Goal: Task Accomplishment & Management: Use online tool/utility

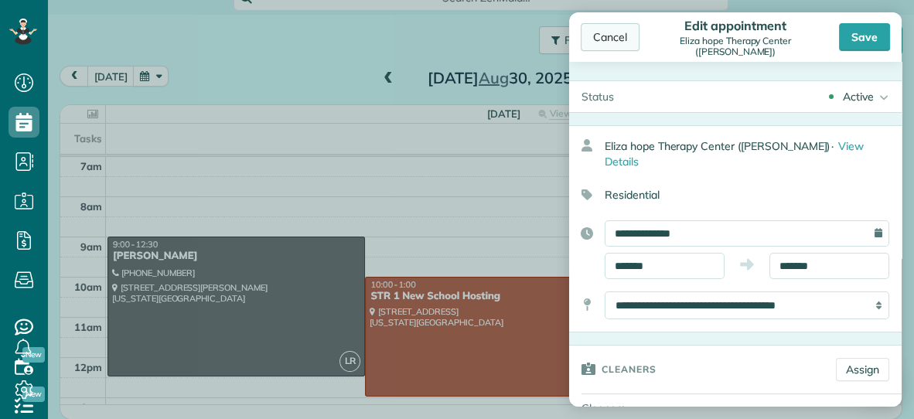
scroll to position [448, 0]
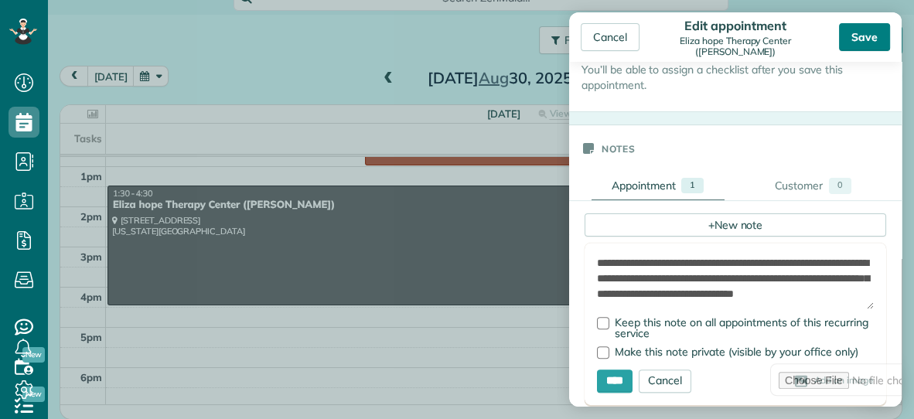
click at [856, 35] on div "Save" at bounding box center [864, 37] width 51 height 28
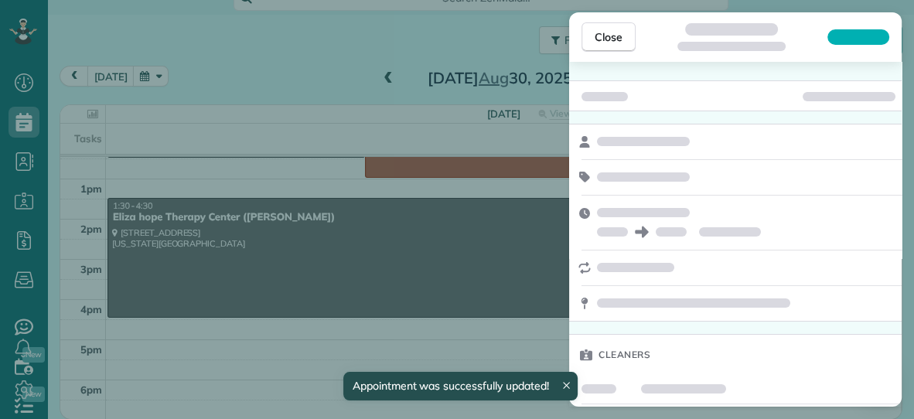
scroll to position [74, 0]
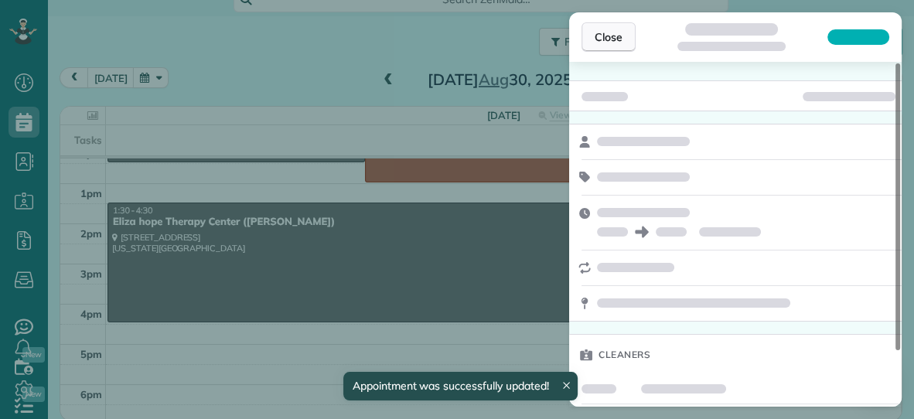
click at [608, 39] on span "Close" at bounding box center [608, 36] width 28 height 15
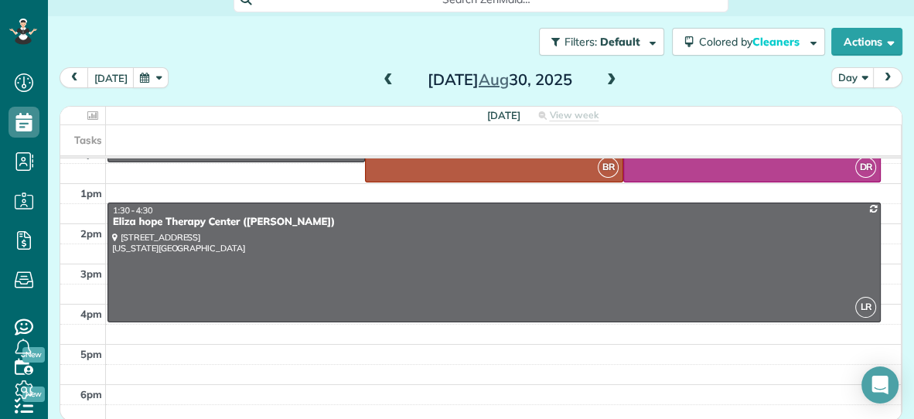
click at [610, 77] on span at bounding box center [611, 80] width 17 height 14
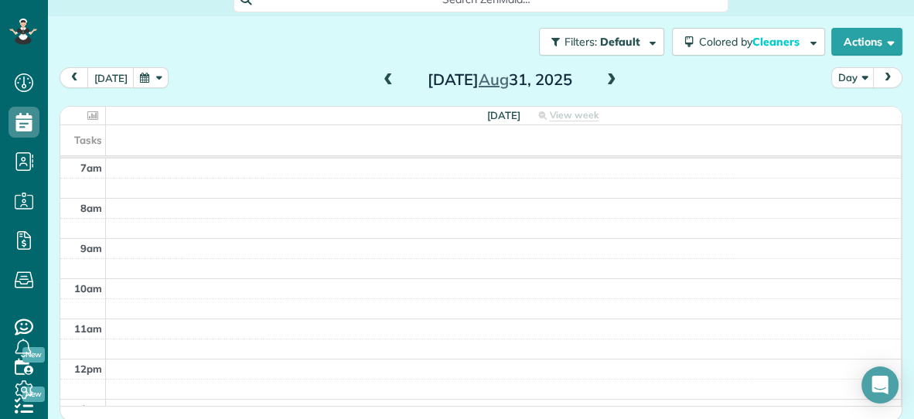
click at [610, 77] on span at bounding box center [611, 80] width 17 height 14
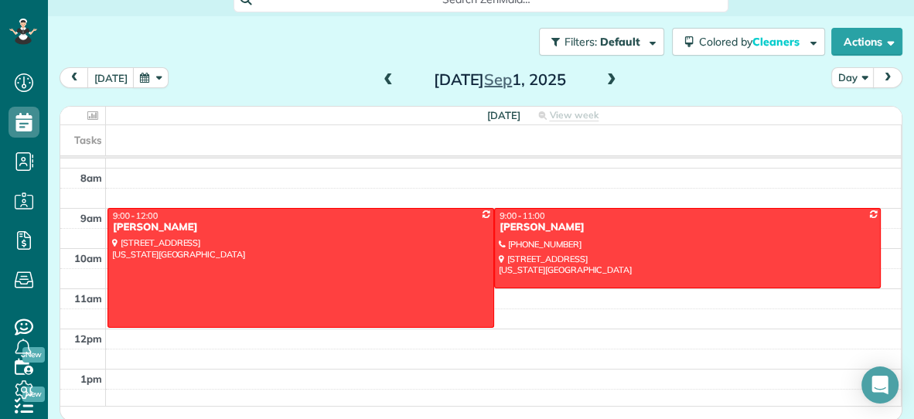
scroll to position [29, 0]
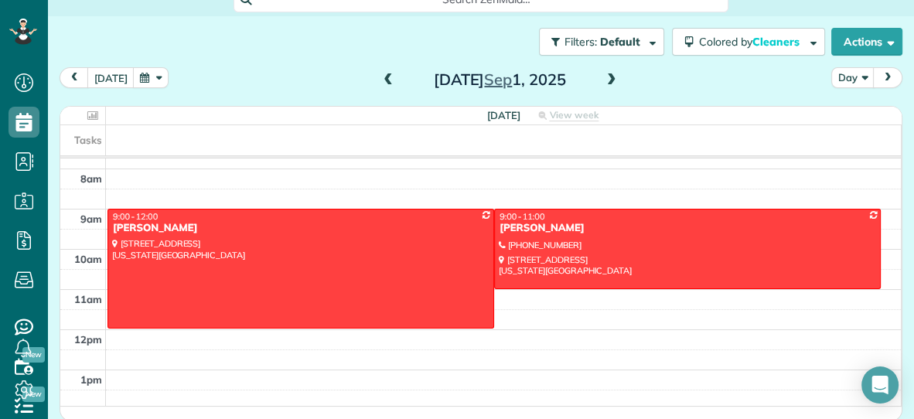
click at [612, 78] on span at bounding box center [611, 80] width 17 height 14
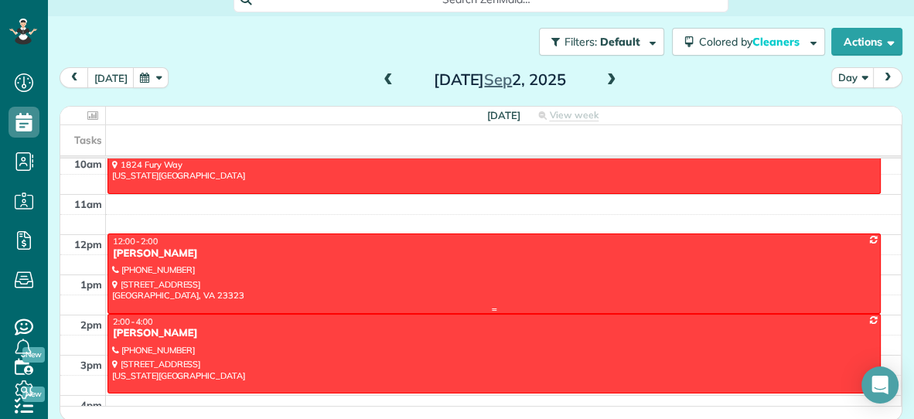
scroll to position [126, 0]
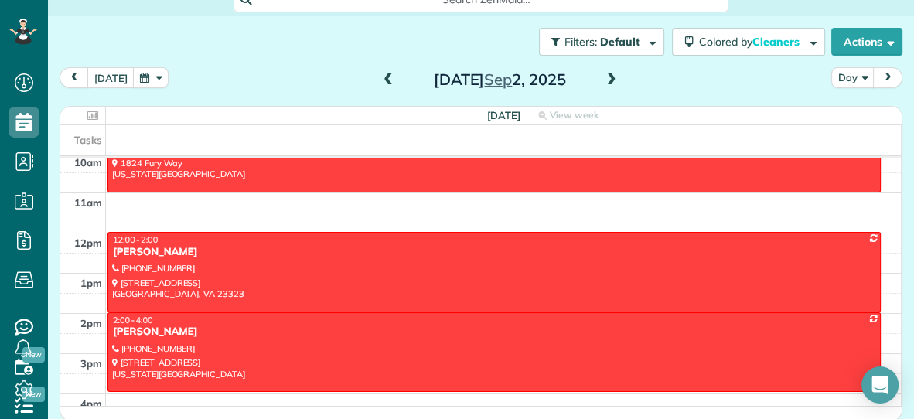
click at [609, 76] on span at bounding box center [611, 80] width 17 height 14
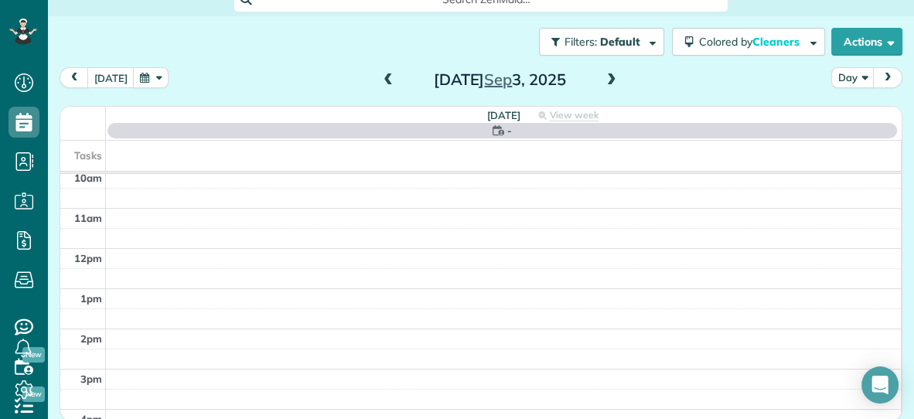
scroll to position [0, 0]
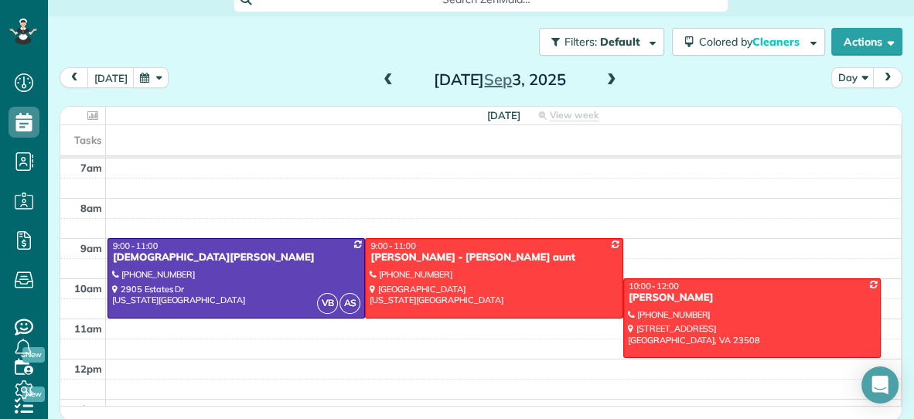
click at [606, 81] on span at bounding box center [611, 80] width 17 height 14
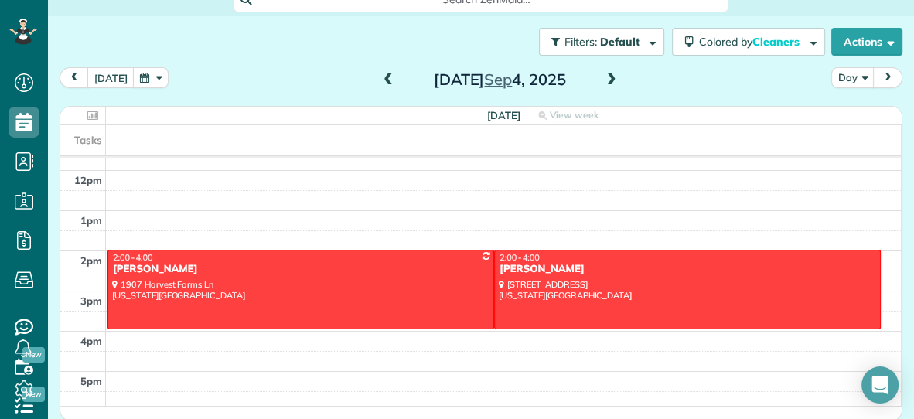
scroll to position [196, 0]
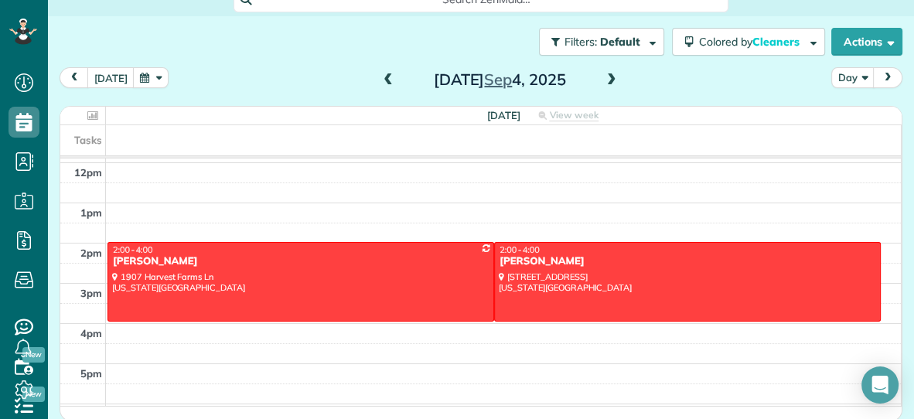
click at [611, 79] on span at bounding box center [611, 80] width 17 height 14
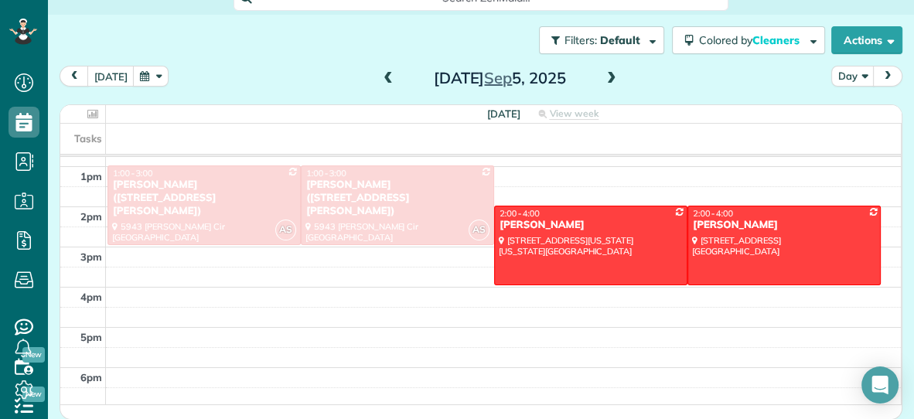
scroll to position [0, 0]
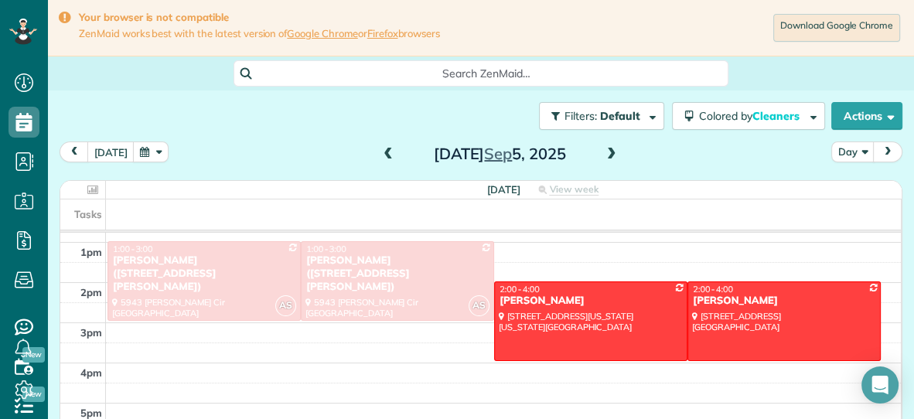
click at [385, 153] on span at bounding box center [388, 155] width 17 height 14
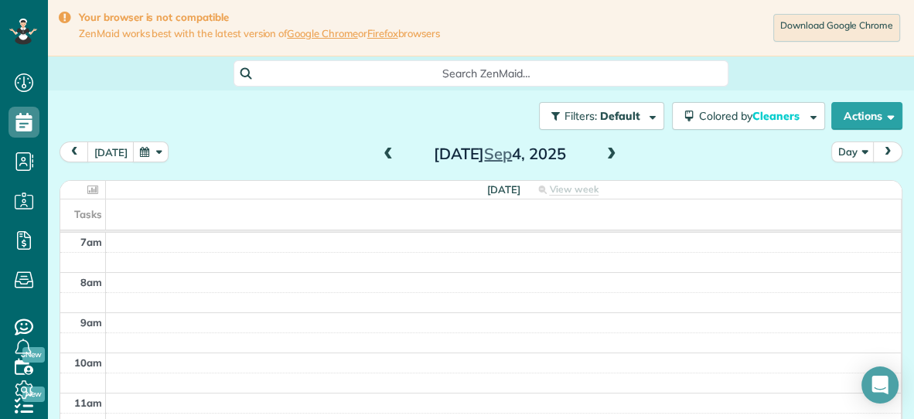
click at [383, 152] on span at bounding box center [388, 155] width 17 height 14
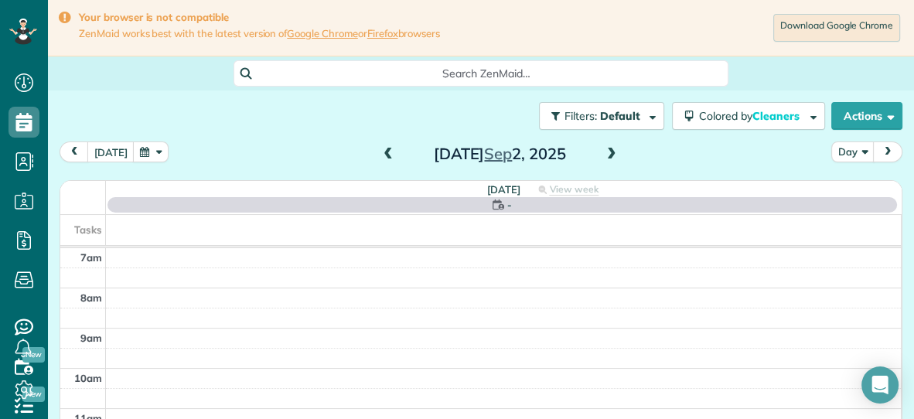
click at [383, 152] on span at bounding box center [388, 155] width 17 height 14
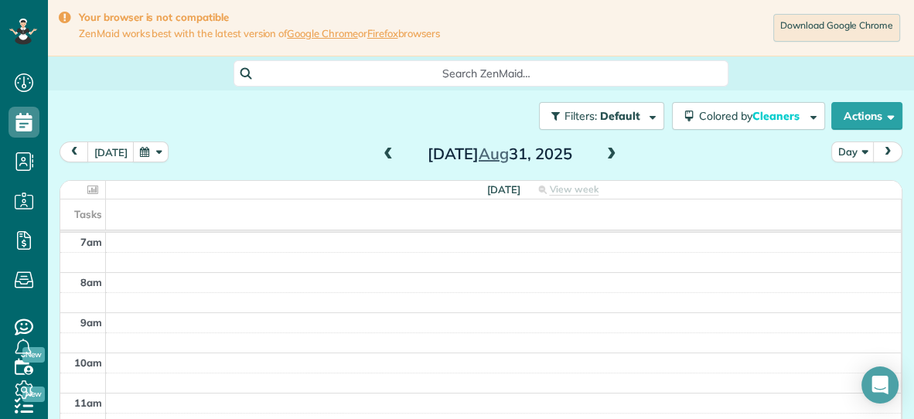
click at [383, 152] on span at bounding box center [388, 155] width 17 height 14
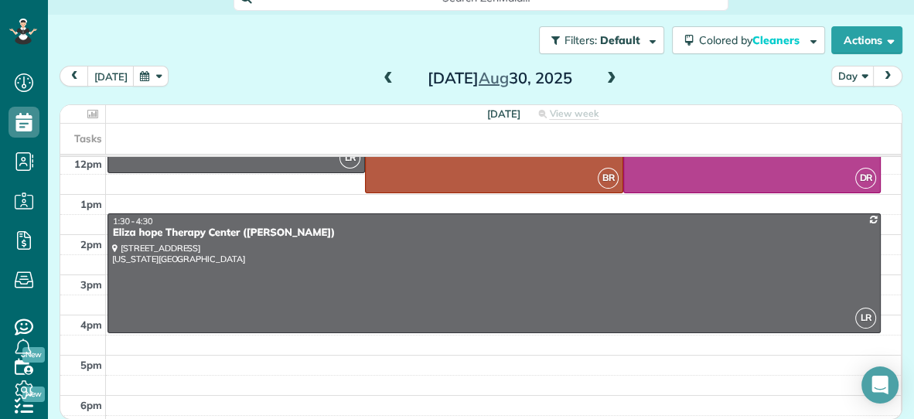
scroll to position [216, 0]
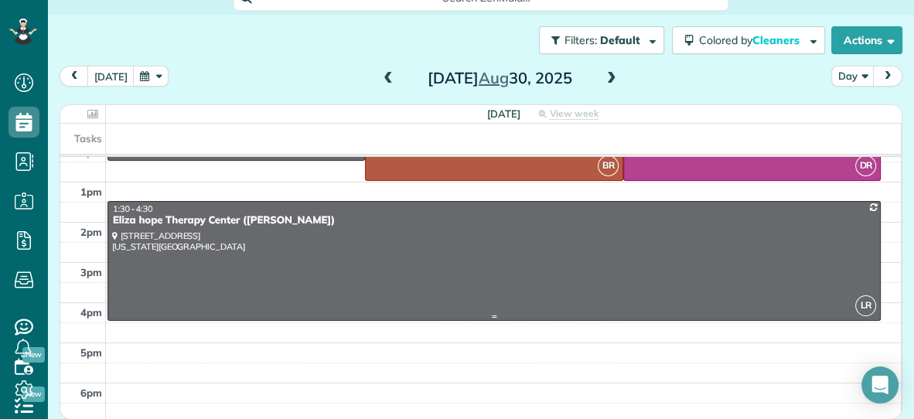
click at [512, 250] on div at bounding box center [493, 261] width 771 height 118
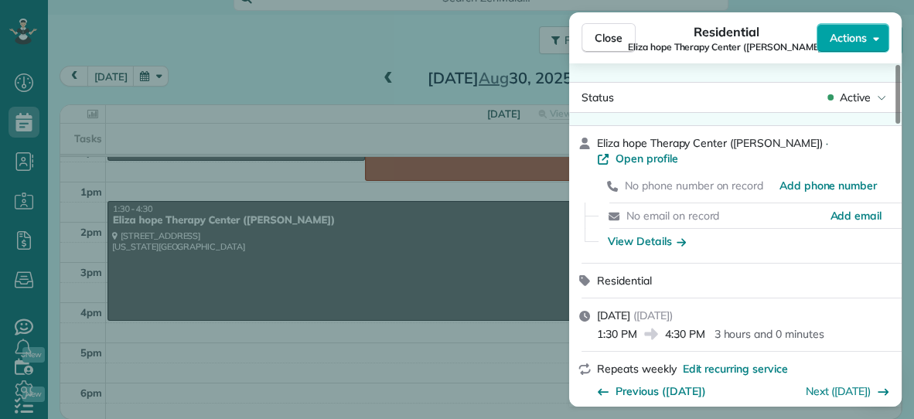
click at [855, 37] on span "Actions" at bounding box center [847, 37] width 37 height 15
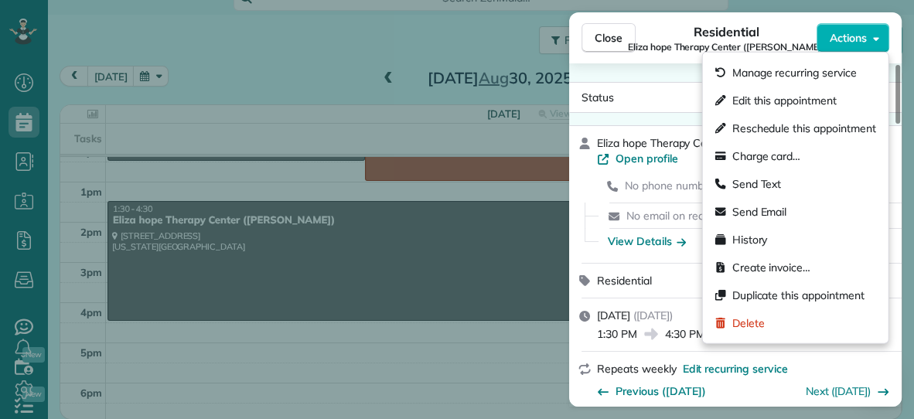
click at [674, 63] on div "Close Residential Eliza hope Therapy Center ([PERSON_NAME]) Actions" at bounding box center [735, 37] width 332 height 51
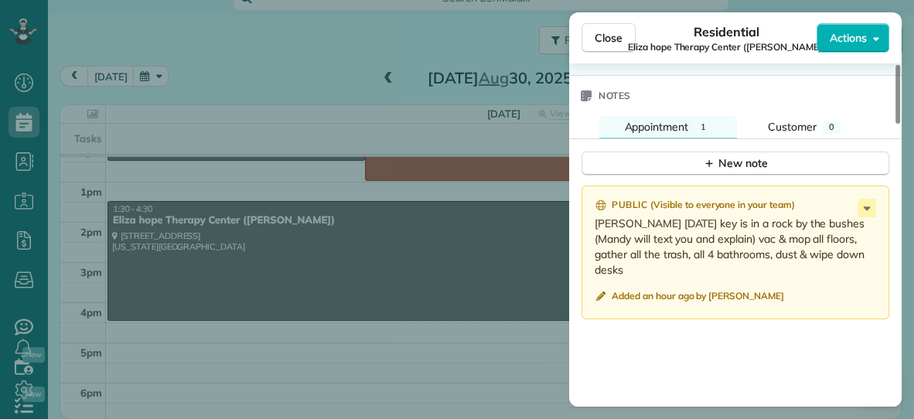
scroll to position [1285, 0]
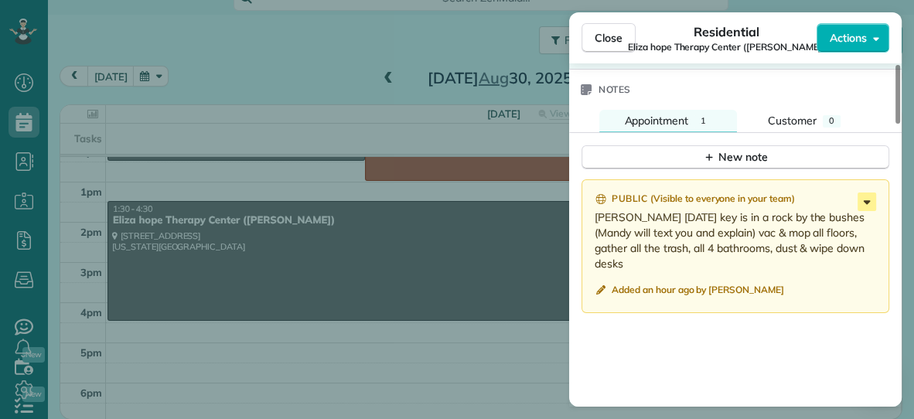
click at [867, 200] on icon at bounding box center [866, 202] width 7 height 4
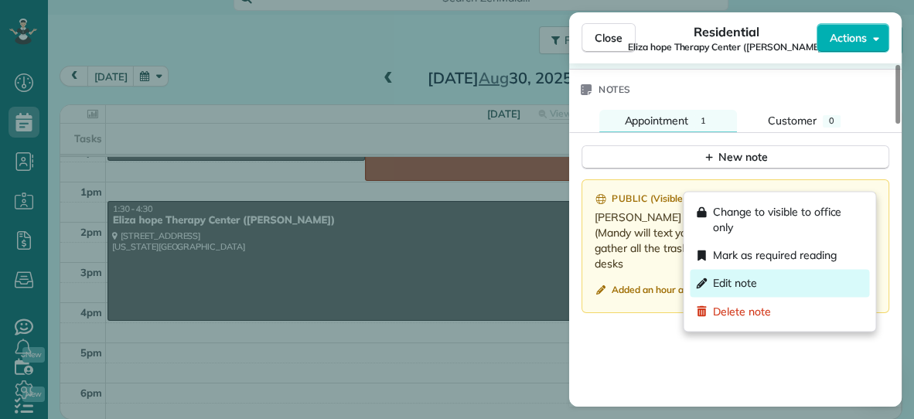
click at [774, 285] on div "Edit note" at bounding box center [779, 283] width 179 height 28
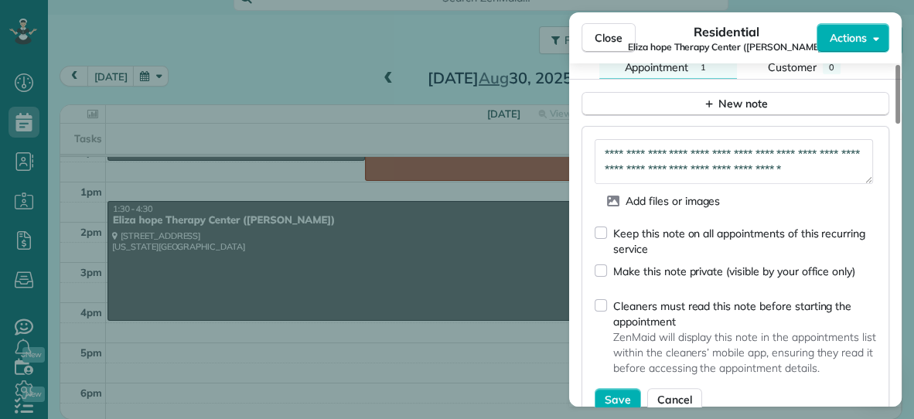
scroll to position [1340, 0]
click at [803, 189] on div "Add files or images" at bounding box center [734, 200] width 281 height 22
click at [683, 146] on textarea "**********" at bounding box center [733, 160] width 278 height 45
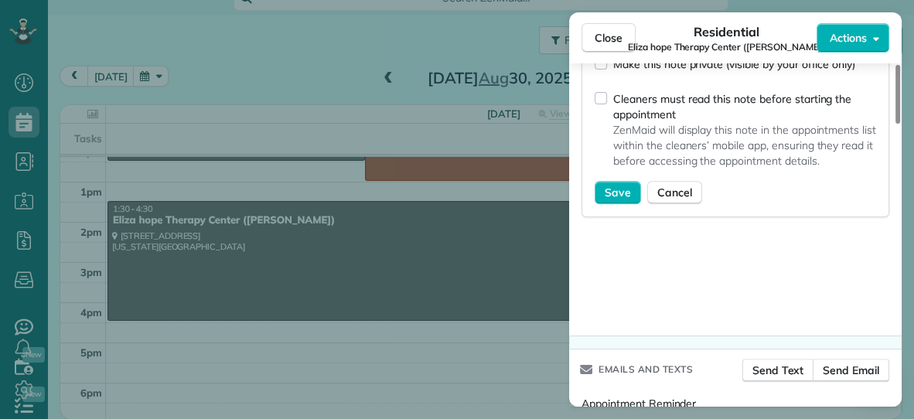
scroll to position [1571, 0]
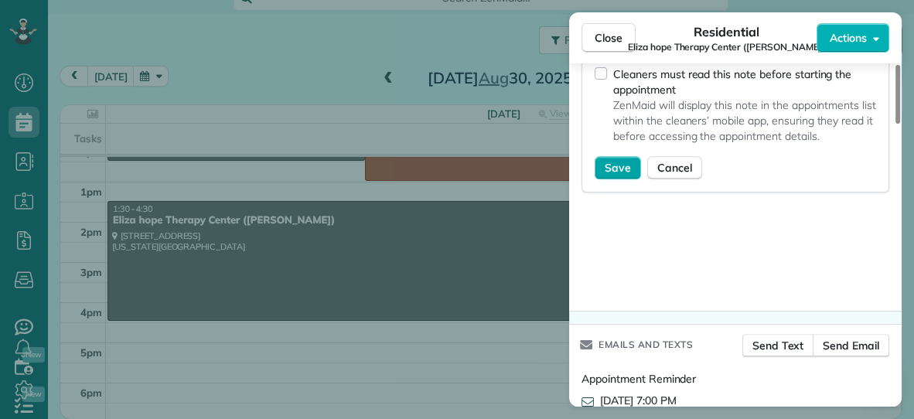
type textarea "**********"
click at [621, 160] on span "Save" at bounding box center [617, 167] width 26 height 15
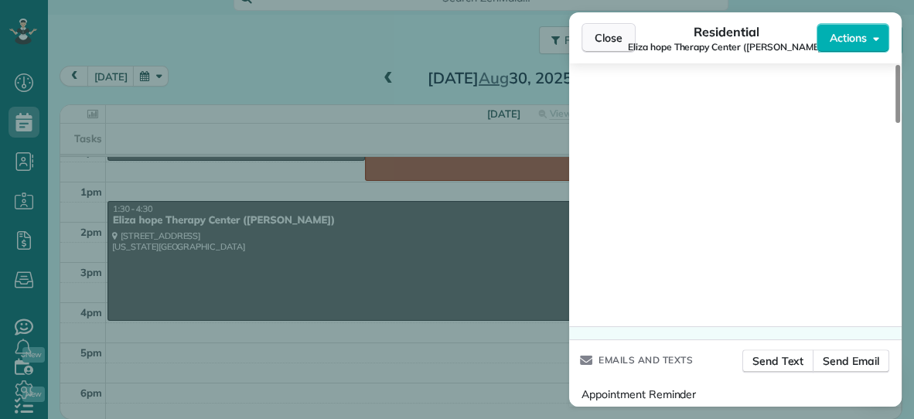
click at [615, 41] on span "Close" at bounding box center [608, 37] width 28 height 15
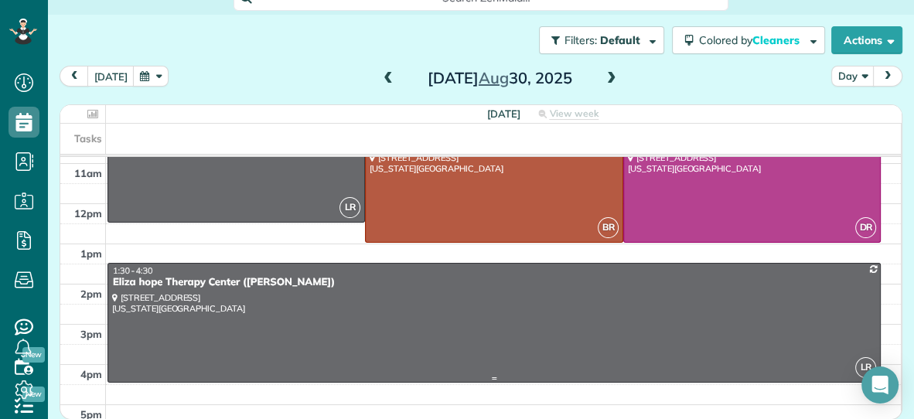
scroll to position [216, 0]
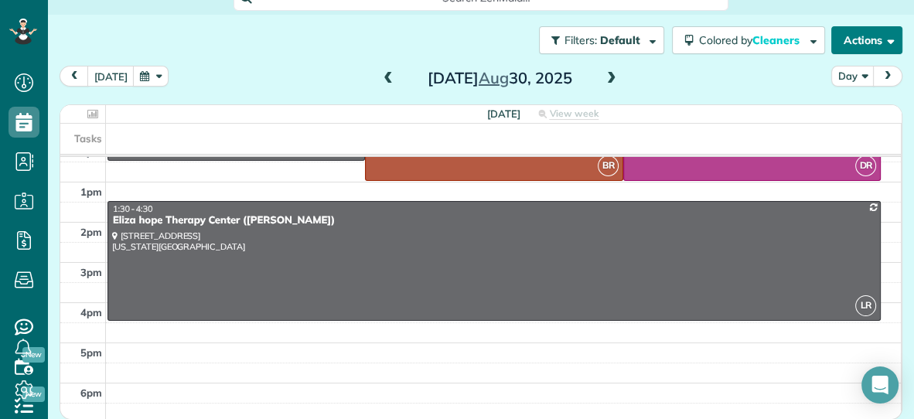
click at [867, 46] on button "Actions" at bounding box center [866, 40] width 71 height 28
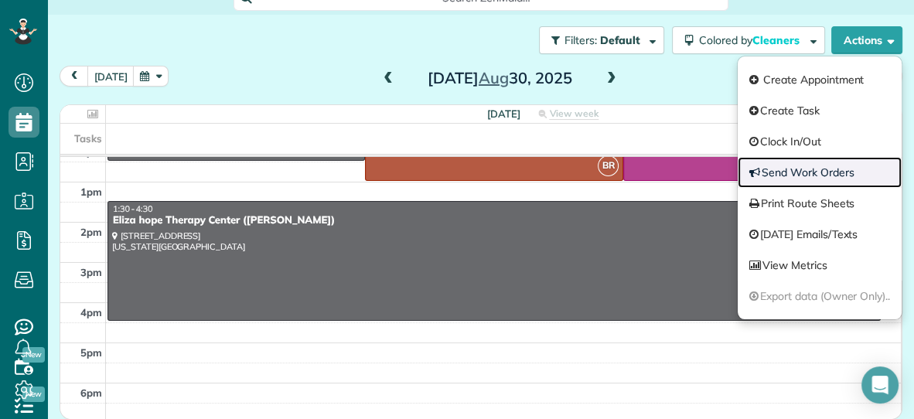
click at [808, 169] on link "Send Work Orders" at bounding box center [819, 172] width 164 height 31
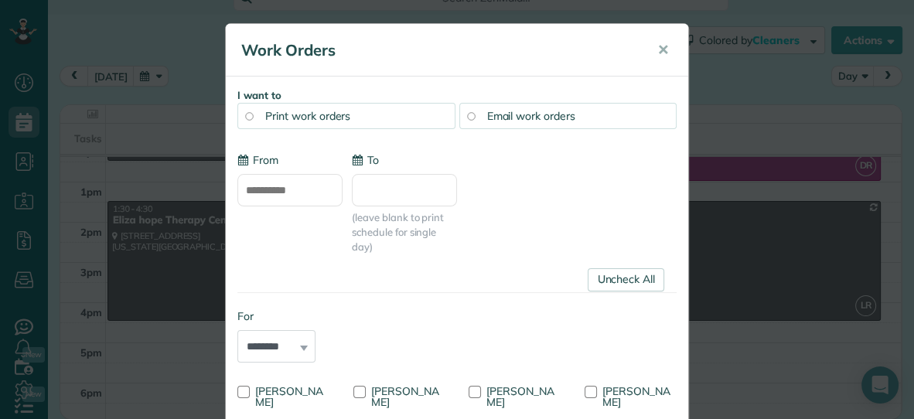
type input "**********"
click at [524, 121] on span "Email work orders" at bounding box center [531, 116] width 88 height 14
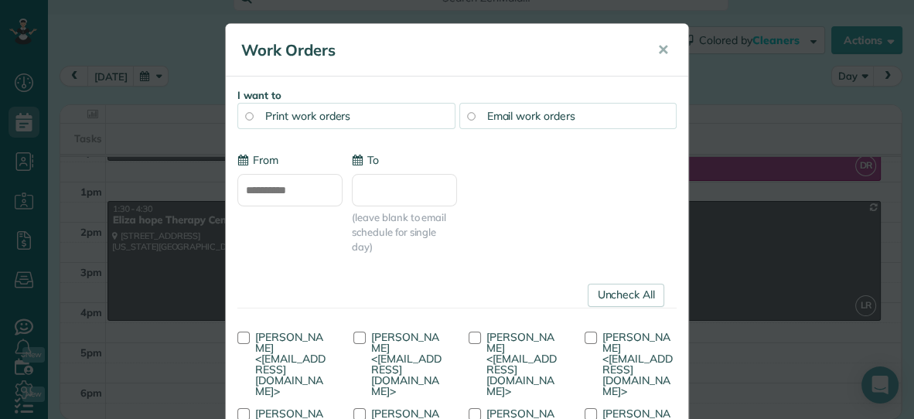
click at [392, 183] on input "To" at bounding box center [404, 190] width 105 height 32
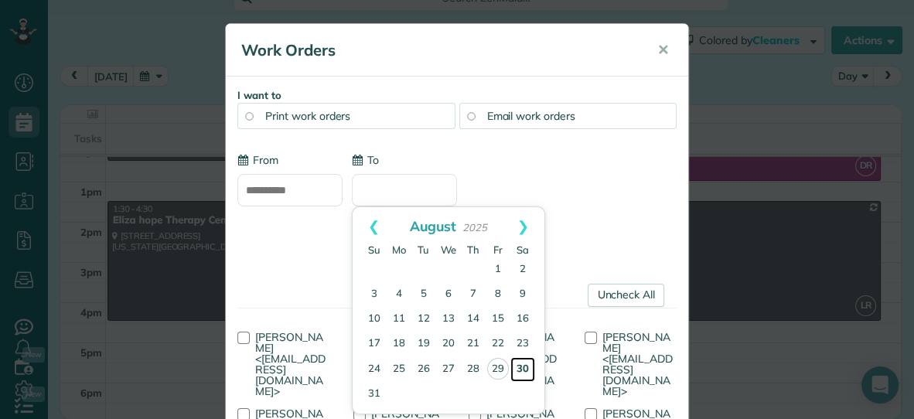
click at [522, 368] on link "30" at bounding box center [522, 369] width 25 height 25
type input "**********"
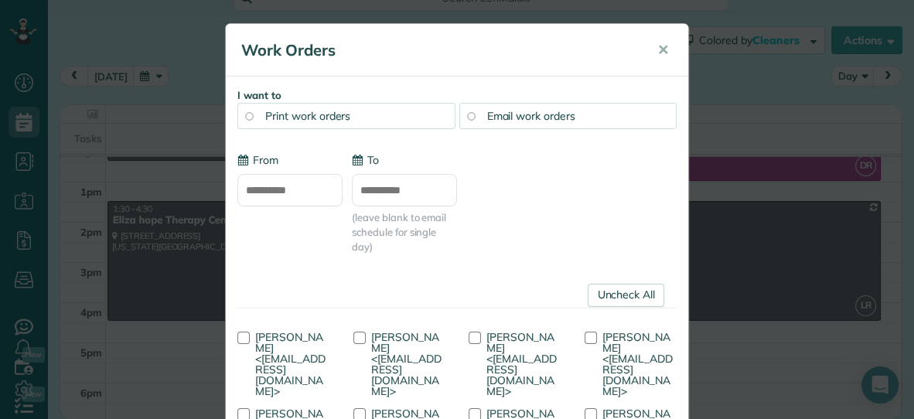
scroll to position [197, 0]
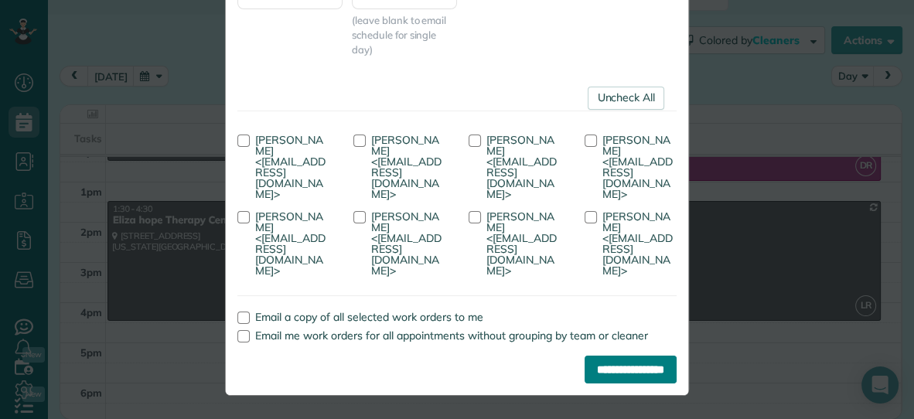
click at [628, 359] on input "**********" at bounding box center [630, 370] width 92 height 28
